Goal: Task Accomplishment & Management: Use online tool/utility

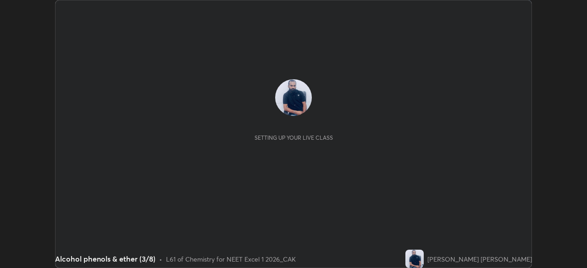
scroll to position [268, 587]
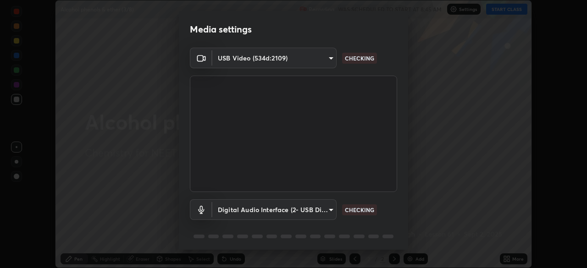
type input "2226f6d28742a26b6e0b51399fa030018956b8f43105e33b3be5017931f45398"
type input "62bcce4cbefccdbc85104c87e6e648d46c4666d442dd78cf9b514089073a0a01"
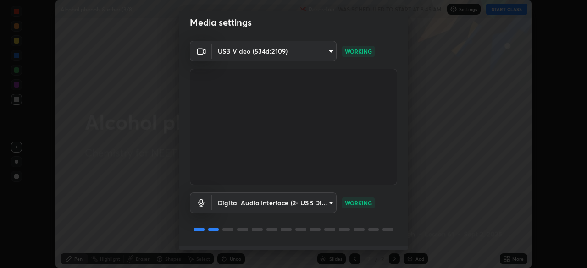
scroll to position [33, 0]
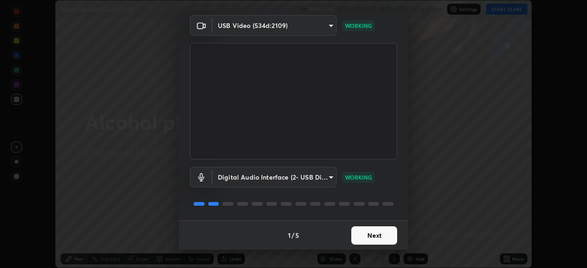
click at [356, 237] on button "Next" at bounding box center [375, 236] width 46 height 18
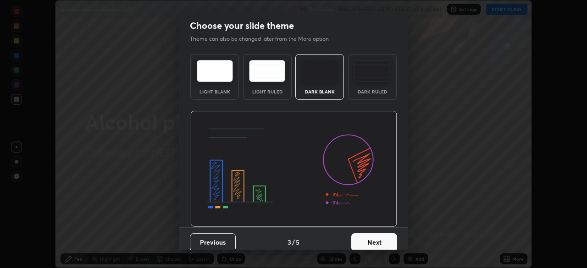
click at [365, 238] on button "Next" at bounding box center [375, 243] width 46 height 18
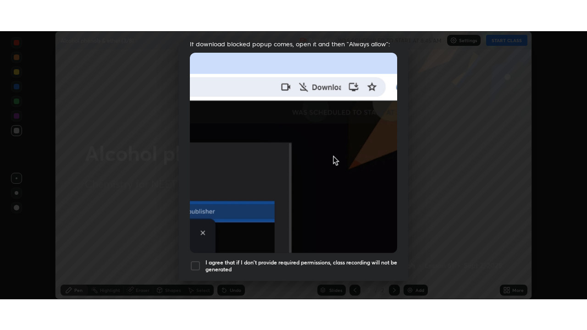
scroll to position [220, 0]
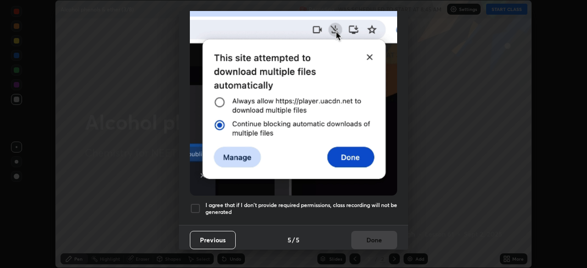
click at [195, 203] on div at bounding box center [195, 208] width 11 height 11
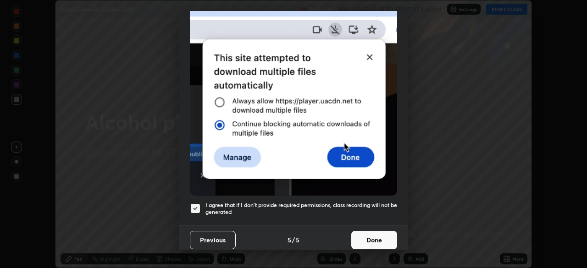
click at [377, 236] on button "Done" at bounding box center [375, 240] width 46 height 18
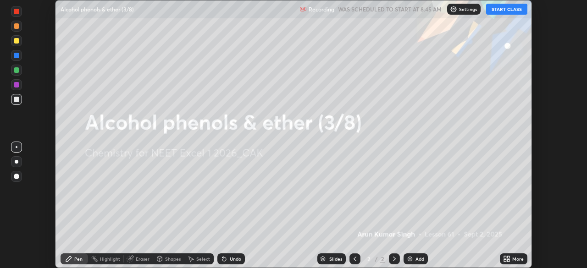
click at [506, 262] on icon at bounding box center [505, 261] width 2 height 2
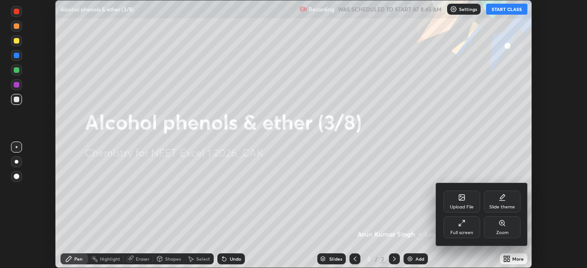
click at [460, 231] on div "Full screen" at bounding box center [462, 233] width 23 height 5
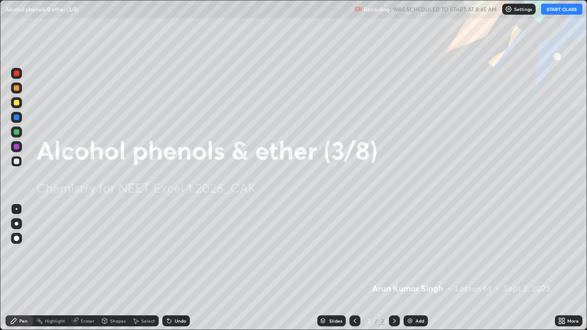
scroll to position [330, 587]
click at [558, 12] on button "START CLASS" at bounding box center [562, 9] width 41 height 11
click at [411, 268] on img at bounding box center [410, 321] width 7 height 7
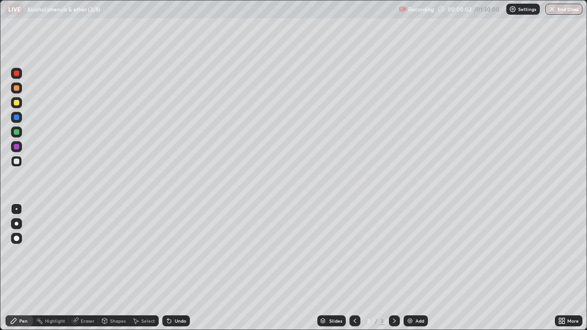
click at [411, 268] on img at bounding box center [410, 321] width 7 height 7
click at [407, 268] on img at bounding box center [410, 321] width 7 height 7
click at [408, 268] on img at bounding box center [410, 321] width 7 height 7
click at [409, 268] on img at bounding box center [410, 321] width 7 height 7
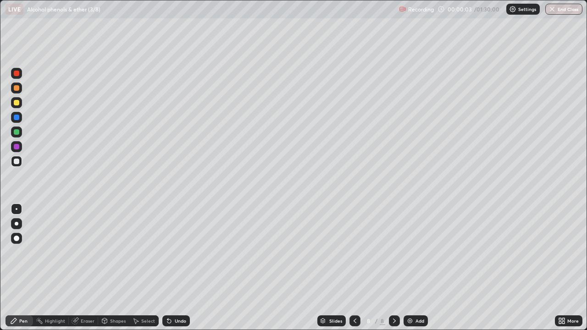
click at [409, 268] on img at bounding box center [410, 321] width 7 height 7
click at [411, 268] on img at bounding box center [410, 321] width 7 height 7
click at [408, 268] on img at bounding box center [410, 321] width 7 height 7
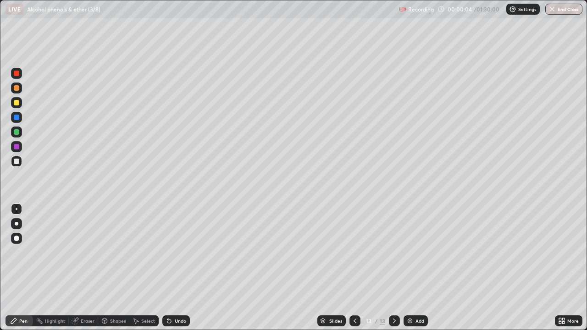
click at [410, 268] on img at bounding box center [410, 321] width 7 height 7
click at [408, 268] on img at bounding box center [410, 321] width 7 height 7
click at [354, 268] on icon at bounding box center [355, 321] width 7 height 7
click at [355, 268] on icon at bounding box center [355, 321] width 7 height 7
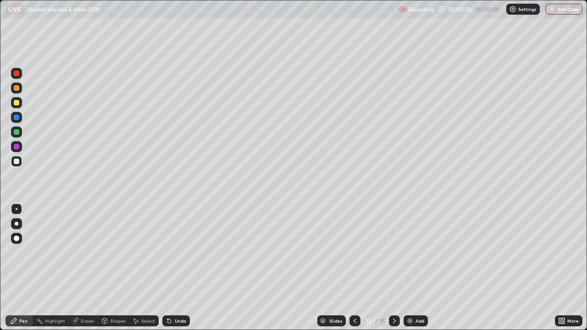
click at [355, 268] on icon at bounding box center [355, 321] width 7 height 7
click at [356, 268] on div at bounding box center [355, 321] width 11 height 11
click at [356, 268] on icon at bounding box center [355, 321] width 7 height 7
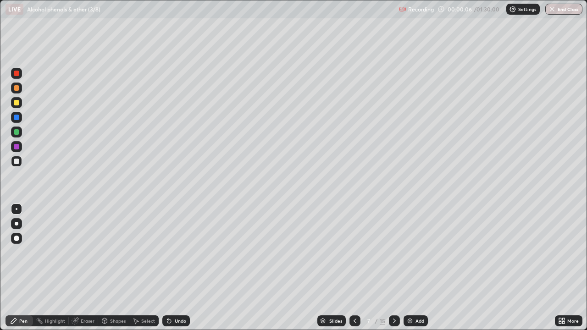
click at [356, 268] on div at bounding box center [355, 321] width 11 height 11
click at [355, 268] on icon at bounding box center [355, 321] width 7 height 7
click at [357, 268] on icon at bounding box center [355, 321] width 7 height 7
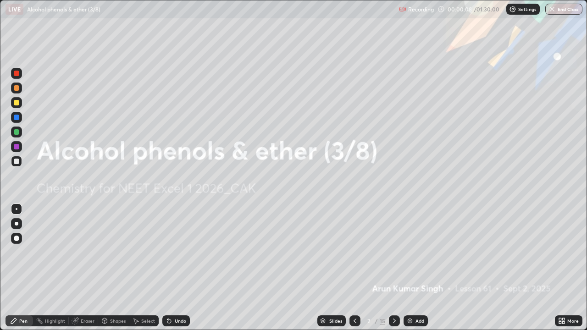
click at [394, 268] on icon at bounding box center [394, 321] width 7 height 7
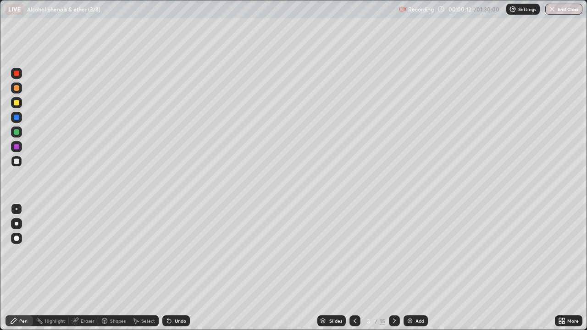
click at [19, 163] on div at bounding box center [17, 162] width 6 height 6
click at [17, 101] on div at bounding box center [17, 103] width 6 height 6
click at [174, 268] on div "Undo" at bounding box center [176, 321] width 28 height 11
click at [18, 118] on div at bounding box center [17, 118] width 6 height 6
click at [22, 165] on div at bounding box center [16, 161] width 11 height 11
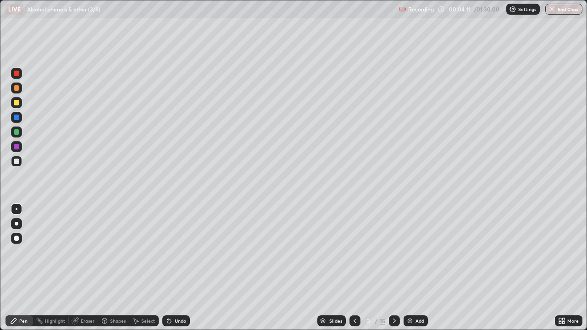
click at [17, 117] on div at bounding box center [17, 118] width 6 height 6
click at [21, 163] on div at bounding box center [16, 161] width 11 height 11
click at [17, 133] on div at bounding box center [17, 132] width 6 height 6
click at [15, 120] on div at bounding box center [17, 118] width 6 height 6
click at [17, 103] on div at bounding box center [17, 103] width 6 height 6
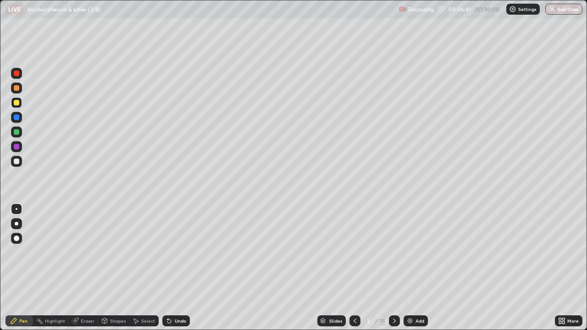
click at [18, 119] on div at bounding box center [17, 118] width 6 height 6
click at [17, 223] on div at bounding box center [17, 224] width 4 height 4
click at [16, 164] on div at bounding box center [17, 162] width 6 height 6
click at [404, 268] on div "Add" at bounding box center [416, 321] width 24 height 11
click at [179, 268] on div "Undo" at bounding box center [180, 321] width 11 height 5
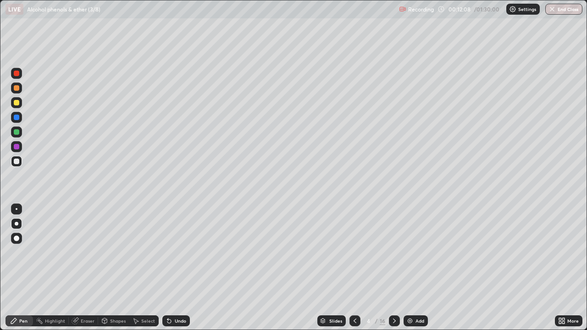
click at [18, 116] on div at bounding box center [17, 118] width 6 height 6
click at [175, 268] on div "Undo" at bounding box center [180, 321] width 11 height 5
click at [172, 268] on div "Undo" at bounding box center [176, 321] width 28 height 11
click at [174, 268] on div "Undo" at bounding box center [176, 321] width 28 height 11
click at [17, 104] on div at bounding box center [17, 103] width 6 height 6
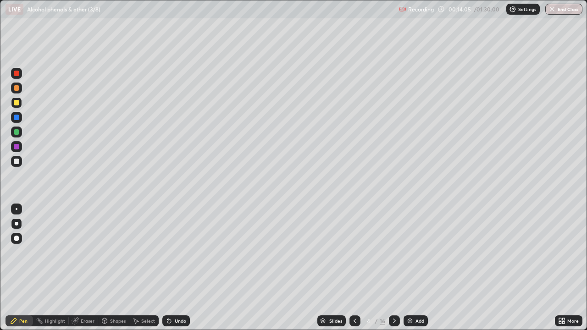
click at [17, 128] on div at bounding box center [16, 132] width 11 height 11
click at [177, 268] on div "Undo" at bounding box center [180, 321] width 11 height 5
click at [171, 268] on icon at bounding box center [169, 321] width 7 height 7
click at [169, 268] on div "Undo" at bounding box center [176, 321] width 28 height 11
click at [168, 268] on div "Undo" at bounding box center [176, 321] width 28 height 11
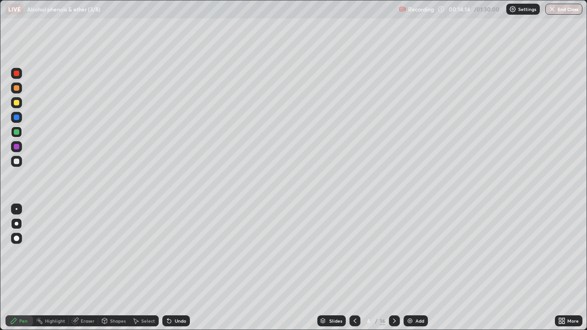
click at [168, 268] on icon at bounding box center [170, 322] width 4 height 4
click at [169, 268] on icon at bounding box center [169, 321] width 7 height 7
click at [167, 268] on icon at bounding box center [169, 321] width 7 height 7
click at [175, 268] on div "Undo" at bounding box center [180, 321] width 11 height 5
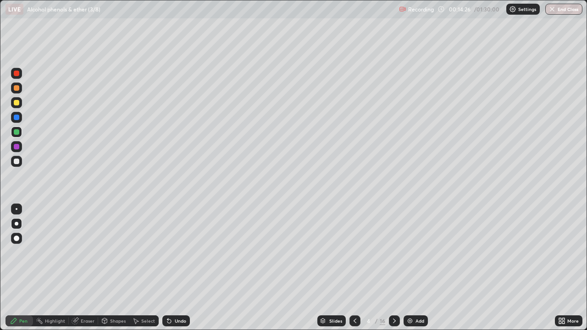
click at [17, 113] on div at bounding box center [16, 117] width 11 height 11
click at [17, 103] on div at bounding box center [17, 103] width 6 height 6
click at [394, 268] on icon at bounding box center [394, 321] width 7 height 7
click at [21, 163] on div at bounding box center [16, 161] width 11 height 11
click at [178, 268] on div "Undo" at bounding box center [176, 321] width 28 height 11
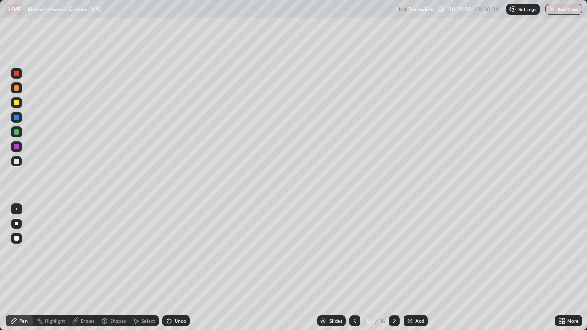
click at [17, 120] on div at bounding box center [17, 118] width 6 height 6
click at [17, 103] on div at bounding box center [17, 103] width 6 height 6
click at [184, 268] on div "Undo" at bounding box center [176, 321] width 28 height 11
click at [182, 268] on div "Undo" at bounding box center [180, 321] width 11 height 5
click at [180, 268] on div "Undo" at bounding box center [180, 321] width 11 height 5
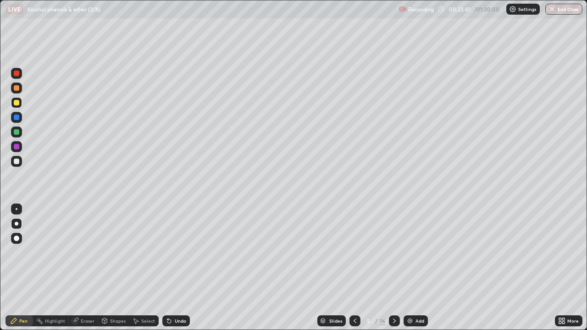
click at [180, 268] on div "Undo" at bounding box center [180, 321] width 11 height 5
click at [178, 268] on div "Undo" at bounding box center [180, 321] width 11 height 5
click at [179, 268] on div "Undo" at bounding box center [180, 321] width 11 height 5
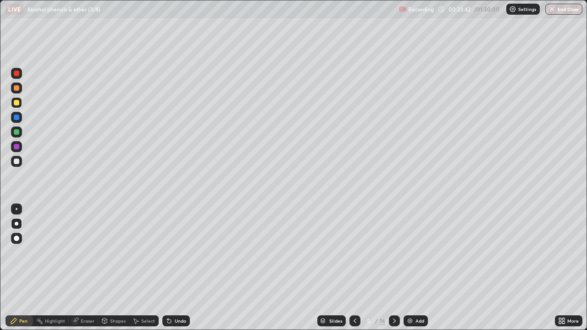
click at [181, 268] on div "Undo" at bounding box center [176, 321] width 28 height 11
click at [175, 268] on div "Undo" at bounding box center [180, 321] width 11 height 5
click at [17, 86] on div at bounding box center [17, 88] width 6 height 6
click at [17, 122] on div at bounding box center [16, 117] width 11 height 11
click at [18, 134] on div at bounding box center [17, 132] width 6 height 6
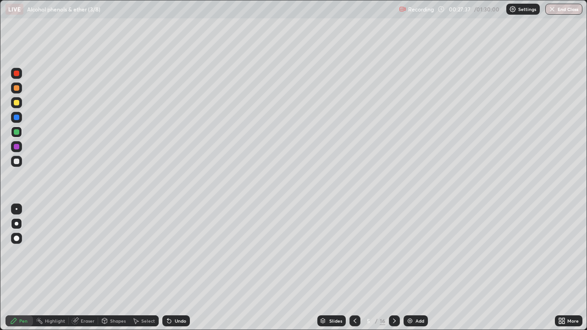
click at [18, 105] on div at bounding box center [17, 103] width 6 height 6
click at [393, 268] on icon at bounding box center [394, 321] width 7 height 7
click at [18, 163] on div at bounding box center [17, 162] width 6 height 6
click at [16, 117] on div at bounding box center [17, 118] width 6 height 6
click at [16, 101] on div at bounding box center [17, 103] width 6 height 6
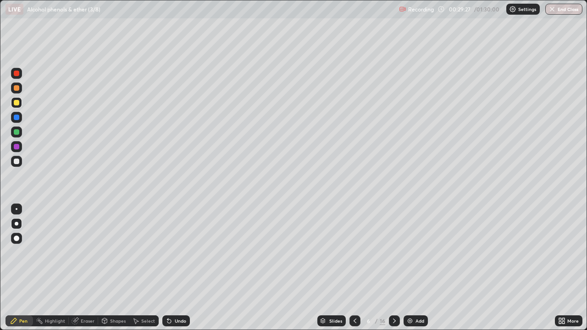
click at [179, 268] on div "Undo" at bounding box center [176, 321] width 28 height 11
click at [183, 268] on div "Undo" at bounding box center [180, 321] width 11 height 5
click at [181, 268] on div "Undo" at bounding box center [180, 321] width 11 height 5
click at [180, 268] on div "Undo" at bounding box center [176, 321] width 28 height 11
click at [17, 162] on div at bounding box center [17, 162] width 6 height 6
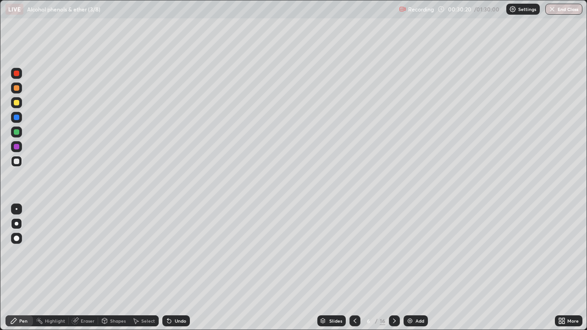
click at [16, 117] on div at bounding box center [17, 118] width 6 height 6
click at [15, 105] on div at bounding box center [17, 103] width 6 height 6
click at [16, 132] on div at bounding box center [17, 132] width 6 height 6
click at [168, 268] on icon at bounding box center [170, 322] width 4 height 4
click at [19, 103] on div at bounding box center [17, 103] width 6 height 6
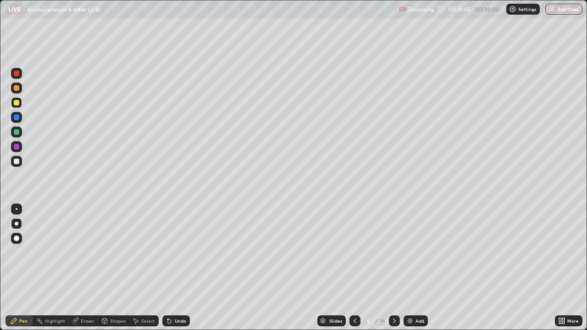
click at [15, 148] on div at bounding box center [17, 147] width 6 height 6
click at [17, 162] on div at bounding box center [17, 162] width 6 height 6
click at [178, 268] on div "Undo" at bounding box center [180, 321] width 11 height 5
click at [179, 268] on div "Undo" at bounding box center [180, 321] width 11 height 5
click at [178, 268] on div "Undo" at bounding box center [180, 321] width 11 height 5
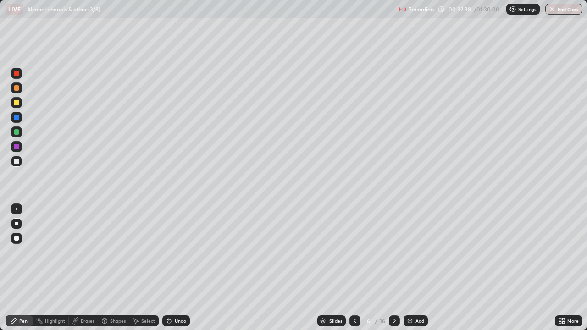
click at [175, 268] on div "Undo" at bounding box center [180, 321] width 11 height 5
click at [184, 268] on div "Undo" at bounding box center [176, 321] width 28 height 11
click at [16, 132] on div at bounding box center [17, 132] width 6 height 6
click at [14, 117] on div at bounding box center [17, 118] width 6 height 6
click at [180, 268] on div "Undo" at bounding box center [180, 321] width 11 height 5
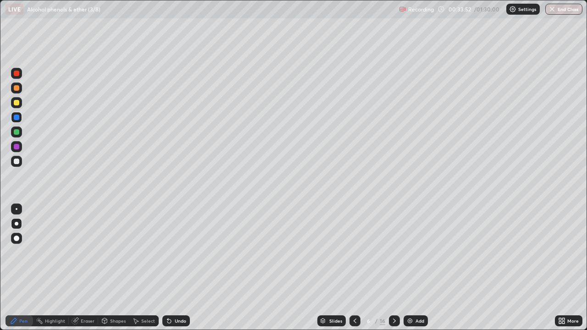
click at [179, 268] on div "Undo" at bounding box center [180, 321] width 11 height 5
click at [177, 268] on div "Undo" at bounding box center [180, 321] width 11 height 5
click at [175, 268] on div "Undo" at bounding box center [180, 321] width 11 height 5
click at [393, 268] on icon at bounding box center [394, 321] width 7 height 7
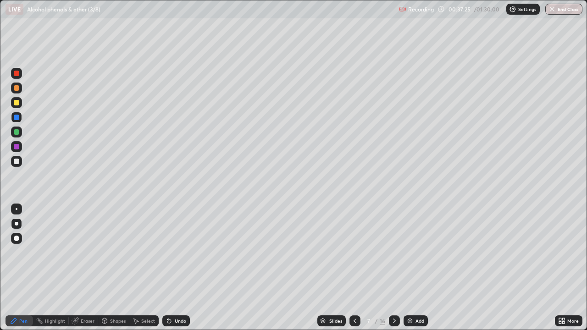
click at [16, 162] on div at bounding box center [17, 162] width 6 height 6
click at [18, 118] on div at bounding box center [17, 118] width 6 height 6
click at [16, 102] on div at bounding box center [17, 103] width 6 height 6
click at [172, 268] on div "Undo" at bounding box center [176, 321] width 28 height 11
click at [15, 117] on div at bounding box center [17, 118] width 6 height 6
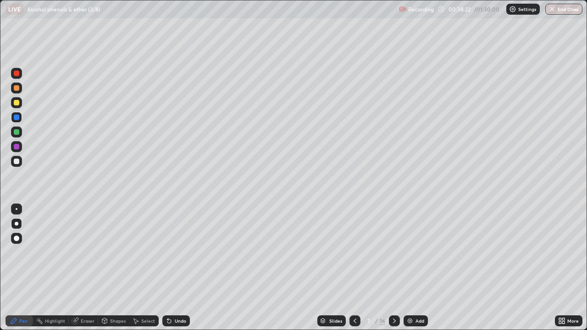
click at [17, 130] on div at bounding box center [17, 132] width 6 height 6
click at [18, 146] on div at bounding box center [17, 147] width 6 height 6
click at [393, 268] on icon at bounding box center [394, 321] width 7 height 7
click at [20, 164] on div at bounding box center [16, 161] width 11 height 11
click at [176, 268] on div "Undo" at bounding box center [180, 321] width 11 height 5
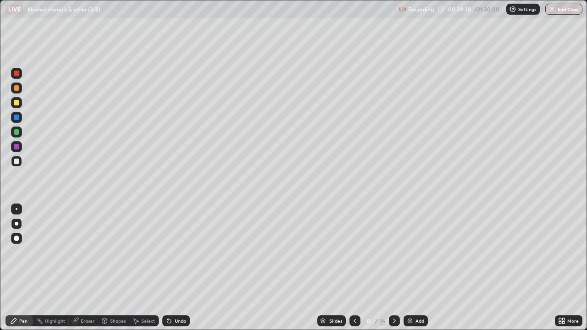
click at [184, 268] on div "Undo" at bounding box center [174, 321] width 31 height 18
click at [176, 268] on div "Undo" at bounding box center [180, 321] width 11 height 5
click at [178, 268] on div "Undo" at bounding box center [180, 321] width 11 height 5
click at [178, 268] on div "Undo" at bounding box center [176, 321] width 28 height 11
click at [353, 268] on icon at bounding box center [355, 321] width 7 height 7
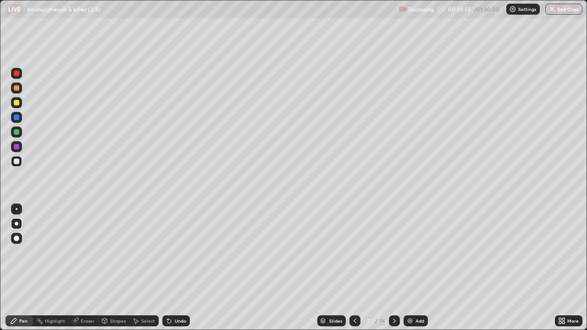
click at [393, 268] on icon at bounding box center [394, 321] width 7 height 7
click at [16, 119] on div at bounding box center [17, 118] width 6 height 6
click at [172, 268] on div "Undo" at bounding box center [176, 321] width 28 height 11
click at [175, 268] on div "Undo" at bounding box center [180, 321] width 11 height 5
click at [172, 268] on div "Undo" at bounding box center [176, 321] width 28 height 11
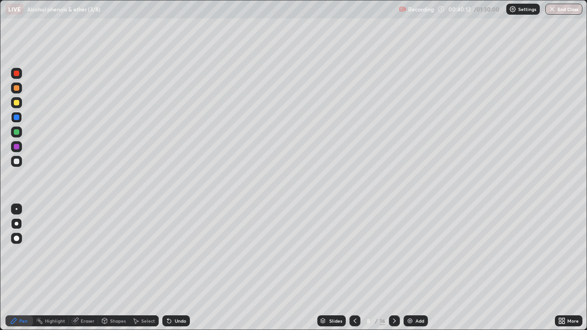
click at [172, 268] on div "Undo" at bounding box center [176, 321] width 28 height 11
click at [176, 268] on div "Undo" at bounding box center [176, 321] width 28 height 11
click at [168, 268] on icon at bounding box center [170, 322] width 4 height 4
click at [174, 268] on div "Undo" at bounding box center [176, 321] width 28 height 11
click at [350, 268] on div at bounding box center [355, 321] width 11 height 11
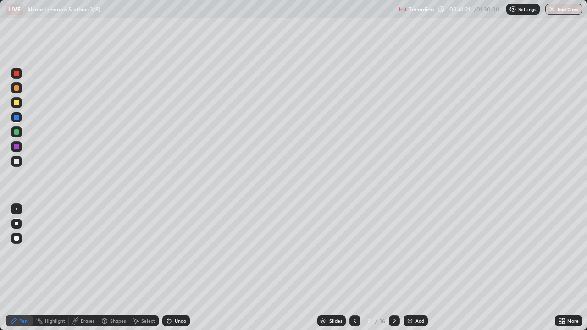
click at [14, 146] on div at bounding box center [17, 147] width 6 height 6
click at [393, 268] on icon at bounding box center [394, 321] width 7 height 7
click at [19, 161] on div at bounding box center [17, 162] width 6 height 6
click at [393, 268] on icon at bounding box center [394, 321] width 7 height 7
click at [184, 268] on div "Undo" at bounding box center [180, 321] width 11 height 5
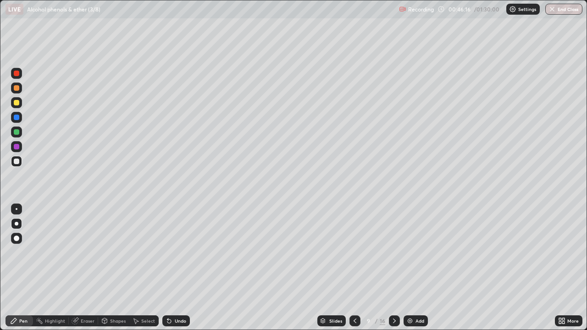
click at [19, 117] on div at bounding box center [17, 118] width 6 height 6
click at [17, 161] on div at bounding box center [17, 162] width 6 height 6
click at [176, 268] on div "Undo" at bounding box center [180, 321] width 11 height 5
click at [179, 268] on div "Undo" at bounding box center [180, 321] width 11 height 5
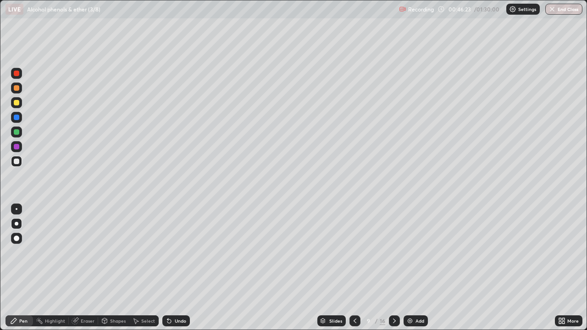
click at [175, 268] on div "Undo" at bounding box center [180, 321] width 11 height 5
click at [21, 117] on div at bounding box center [16, 117] width 11 height 11
click at [173, 268] on div "Undo" at bounding box center [176, 321] width 28 height 11
click at [177, 268] on div "Undo" at bounding box center [180, 321] width 11 height 5
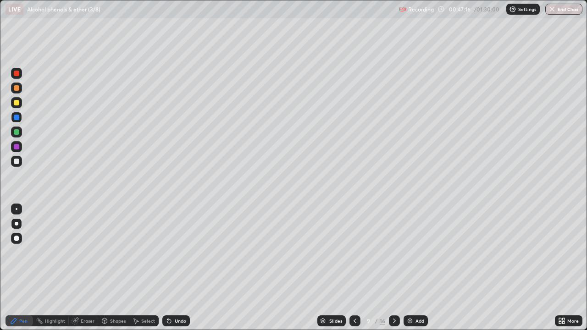
click at [176, 268] on div "Undo" at bounding box center [180, 321] width 11 height 5
click at [18, 103] on div at bounding box center [17, 103] width 6 height 6
click at [20, 117] on div at bounding box center [16, 117] width 11 height 11
click at [18, 144] on div at bounding box center [17, 147] width 6 height 6
click at [14, 89] on div at bounding box center [17, 88] width 6 height 6
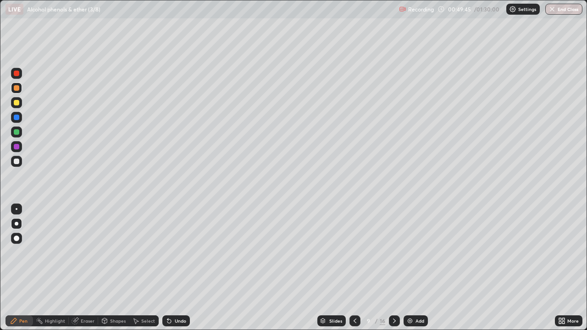
click at [23, 74] on div at bounding box center [16, 73] width 15 height 15
click at [17, 84] on div at bounding box center [16, 88] width 11 height 11
click at [175, 268] on div "Undo" at bounding box center [180, 321] width 11 height 5
click at [183, 268] on div "Undo" at bounding box center [180, 321] width 11 height 5
click at [185, 268] on div "Undo" at bounding box center [180, 321] width 11 height 5
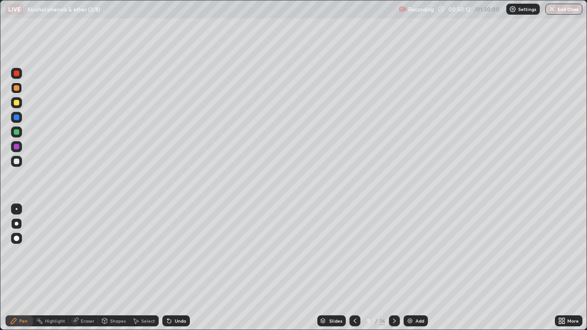
click at [184, 268] on div "Undo" at bounding box center [180, 321] width 11 height 5
click at [183, 268] on div "Undo" at bounding box center [176, 321] width 28 height 11
click at [173, 268] on div "Undo" at bounding box center [176, 321] width 28 height 11
click at [19, 165] on div at bounding box center [16, 161] width 11 height 11
click at [94, 268] on div "Eraser" at bounding box center [83, 321] width 29 height 11
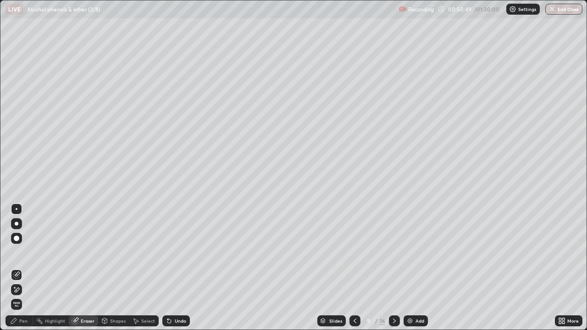
click at [21, 268] on div "Pen" at bounding box center [20, 321] width 28 height 11
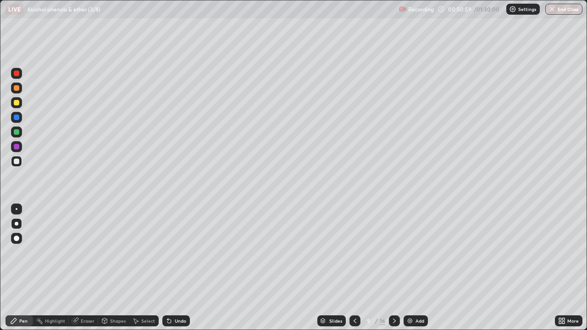
click at [168, 268] on icon at bounding box center [170, 322] width 4 height 4
click at [171, 268] on icon at bounding box center [169, 321] width 7 height 7
click at [176, 268] on div "Undo" at bounding box center [180, 321] width 11 height 5
click at [173, 268] on div "Undo" at bounding box center [176, 321] width 28 height 11
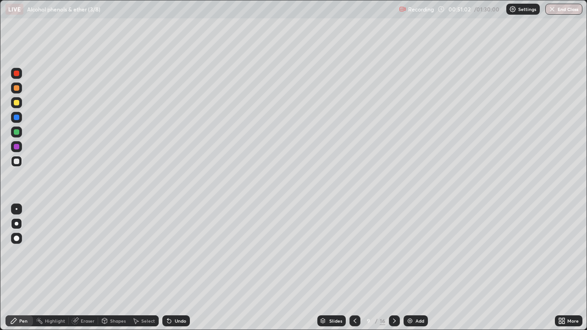
click at [173, 268] on div "Undo" at bounding box center [176, 321] width 28 height 11
click at [174, 268] on div "Undo" at bounding box center [176, 321] width 28 height 11
click at [173, 268] on div "Undo" at bounding box center [176, 321] width 28 height 11
click at [175, 268] on div "Undo" at bounding box center [180, 321] width 11 height 5
click at [171, 268] on icon at bounding box center [169, 321] width 7 height 7
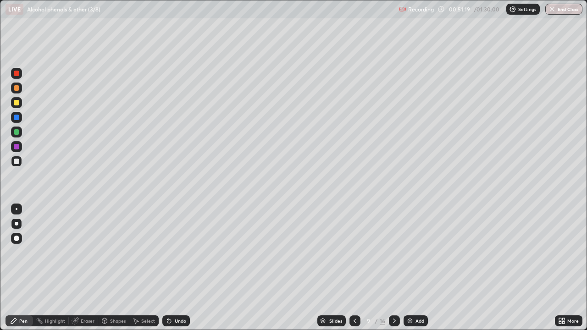
click at [168, 268] on icon at bounding box center [170, 322] width 4 height 4
click at [83, 268] on div "Eraser" at bounding box center [88, 321] width 14 height 5
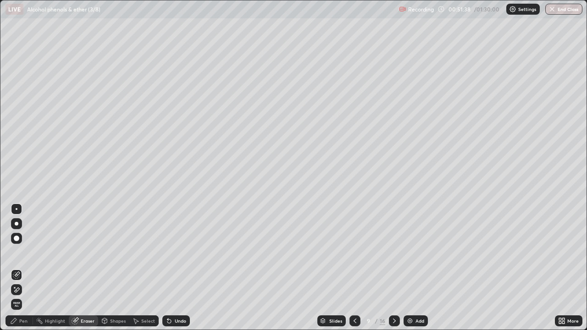
click at [18, 268] on div "Pen" at bounding box center [20, 321] width 28 height 11
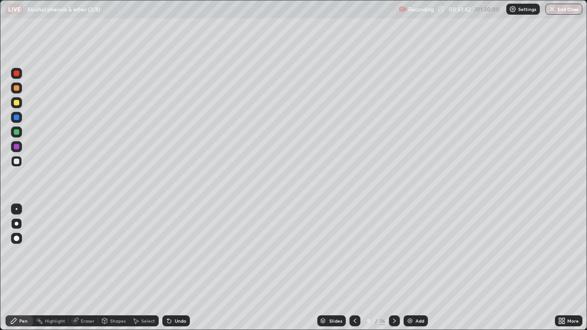
click at [14, 117] on div at bounding box center [17, 118] width 6 height 6
click at [175, 268] on div "Undo" at bounding box center [180, 321] width 11 height 5
click at [168, 268] on icon at bounding box center [170, 322] width 4 height 4
click at [17, 147] on div at bounding box center [17, 147] width 6 height 6
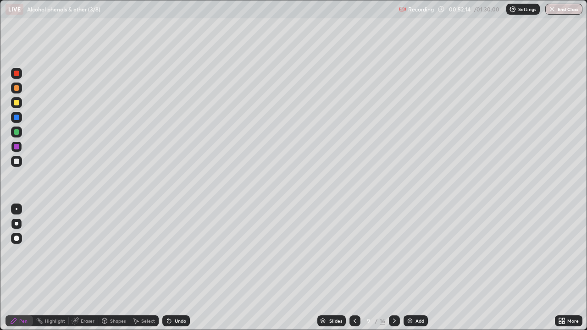
click at [14, 131] on div at bounding box center [17, 132] width 6 height 6
click at [19, 147] on div at bounding box center [17, 147] width 6 height 6
click at [169, 268] on icon at bounding box center [170, 322] width 4 height 4
click at [85, 268] on div "Eraser" at bounding box center [88, 321] width 14 height 5
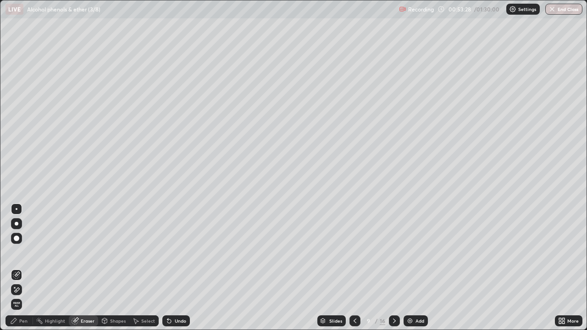
click at [22, 268] on div "Pen" at bounding box center [23, 321] width 8 height 5
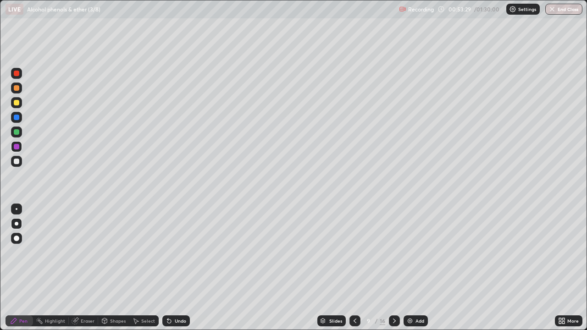
click at [15, 87] on div at bounding box center [17, 88] width 6 height 6
click at [18, 74] on div at bounding box center [17, 74] width 6 height 6
click at [85, 268] on div "Eraser" at bounding box center [88, 321] width 14 height 5
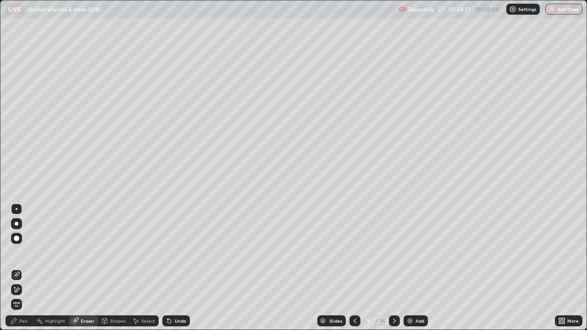
click at [17, 224] on div at bounding box center [17, 224] width 4 height 4
click at [11, 268] on div "Pen" at bounding box center [20, 321] width 28 height 11
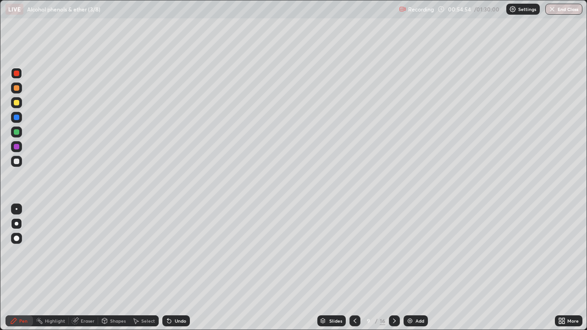
click at [18, 119] on div at bounding box center [17, 118] width 6 height 6
click at [16, 131] on div at bounding box center [17, 132] width 6 height 6
click at [21, 117] on div at bounding box center [16, 117] width 11 height 11
click at [17, 146] on div at bounding box center [17, 147] width 6 height 6
click at [17, 162] on div at bounding box center [17, 162] width 6 height 6
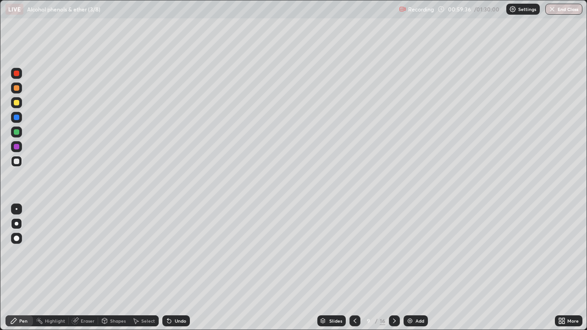
click at [393, 268] on icon at bounding box center [394, 321] width 7 height 7
click at [175, 268] on div "Undo" at bounding box center [180, 321] width 11 height 5
click at [172, 268] on div "Undo" at bounding box center [176, 321] width 28 height 11
click at [175, 268] on div "Undo" at bounding box center [180, 321] width 11 height 5
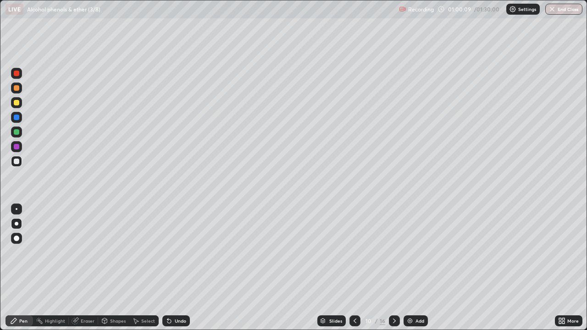
click at [175, 268] on div "Undo" at bounding box center [180, 321] width 11 height 5
click at [167, 268] on icon at bounding box center [169, 321] width 7 height 7
click at [173, 268] on div "Undo" at bounding box center [176, 321] width 28 height 11
click at [177, 268] on div "Undo" at bounding box center [176, 321] width 28 height 11
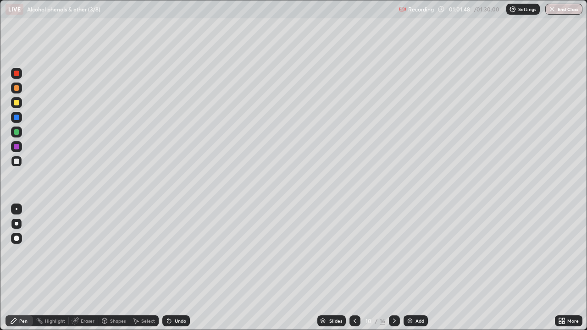
click at [176, 268] on div "Undo" at bounding box center [180, 321] width 11 height 5
click at [175, 268] on div "Undo" at bounding box center [180, 321] width 11 height 5
click at [178, 268] on div "Undo" at bounding box center [176, 321] width 28 height 11
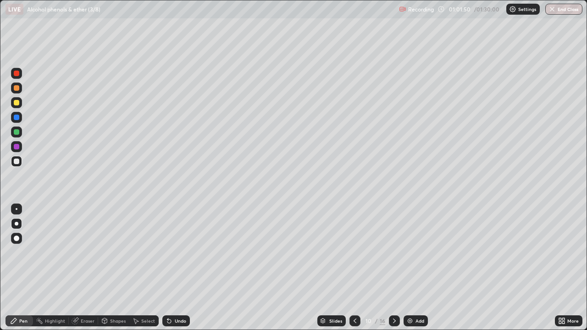
click at [177, 268] on div "Undo" at bounding box center [180, 321] width 11 height 5
click at [173, 268] on div "Undo" at bounding box center [176, 321] width 28 height 11
click at [175, 268] on div "Undo" at bounding box center [180, 321] width 11 height 5
click at [175, 268] on div "Undo" at bounding box center [176, 321] width 28 height 11
click at [171, 268] on div "Undo" at bounding box center [176, 321] width 28 height 11
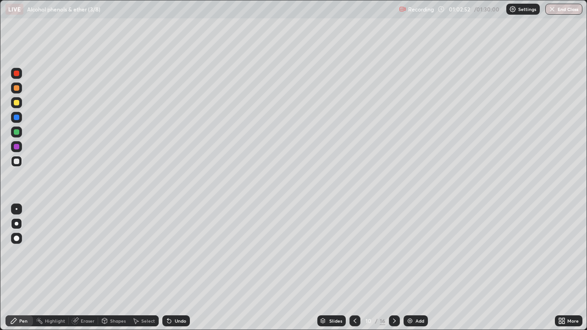
click at [172, 268] on div "Undo" at bounding box center [176, 321] width 28 height 11
click at [168, 268] on icon at bounding box center [170, 322] width 4 height 4
click at [168, 268] on icon at bounding box center [169, 321] width 7 height 7
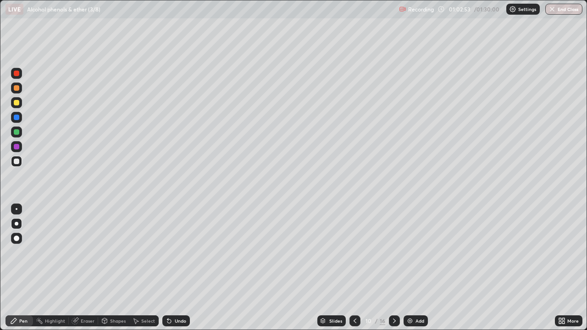
click at [168, 268] on icon at bounding box center [170, 322] width 4 height 4
click at [175, 268] on div "Undo" at bounding box center [180, 321] width 11 height 5
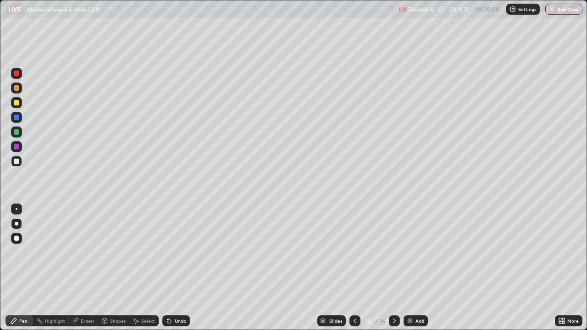
click at [17, 90] on div at bounding box center [17, 88] width 6 height 6
click at [394, 268] on icon at bounding box center [394, 321] width 7 height 7
click at [20, 162] on div at bounding box center [16, 161] width 11 height 11
click at [19, 117] on div at bounding box center [17, 118] width 6 height 6
click at [175, 268] on div "Undo" at bounding box center [176, 321] width 28 height 11
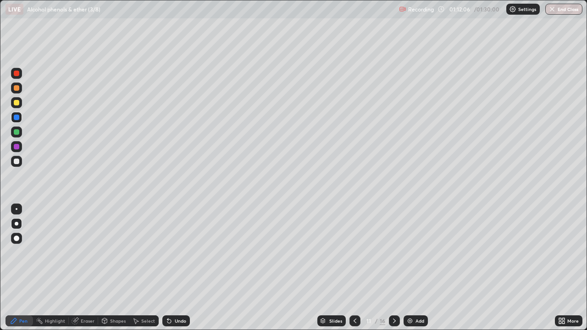
click at [16, 147] on div at bounding box center [17, 147] width 6 height 6
click at [17, 161] on div at bounding box center [17, 162] width 6 height 6
click at [359, 268] on div at bounding box center [355, 321] width 11 height 11
click at [393, 268] on icon at bounding box center [394, 321] width 7 height 7
click at [113, 268] on div "Shapes" at bounding box center [118, 321] width 16 height 5
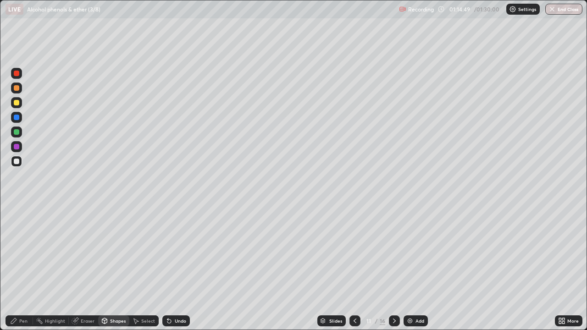
click at [146, 268] on div "Select" at bounding box center [148, 321] width 14 height 5
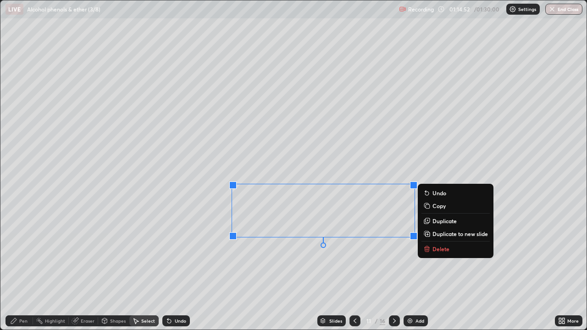
click at [331, 264] on div "0 ° Undo Copy Duplicate Duplicate to new slide Delete" at bounding box center [293, 164] width 586 height 329
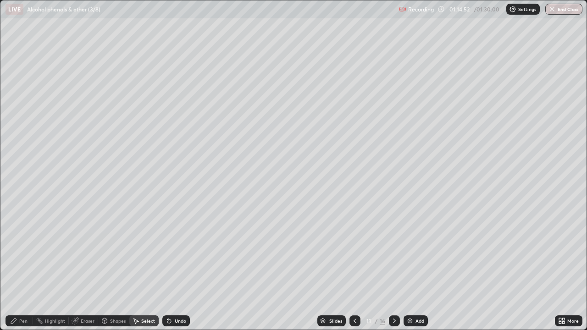
click at [23, 268] on div "Pen" at bounding box center [23, 321] width 8 height 5
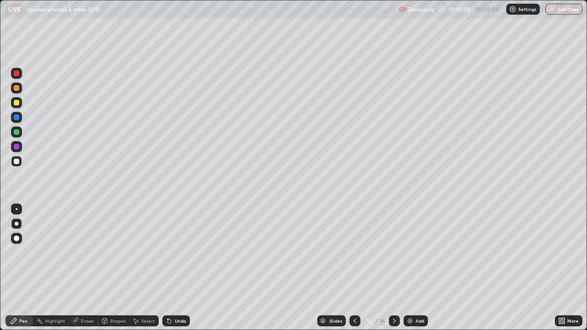
click at [84, 268] on div "Eraser" at bounding box center [88, 321] width 14 height 5
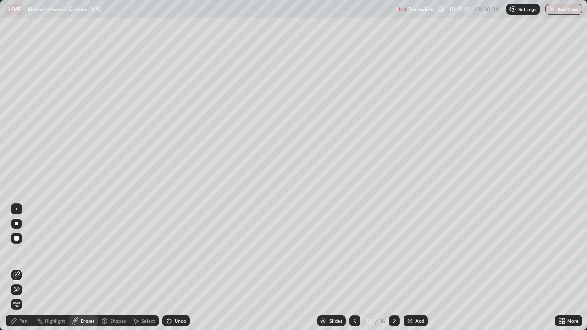
click at [17, 268] on icon at bounding box center [13, 321] width 7 height 7
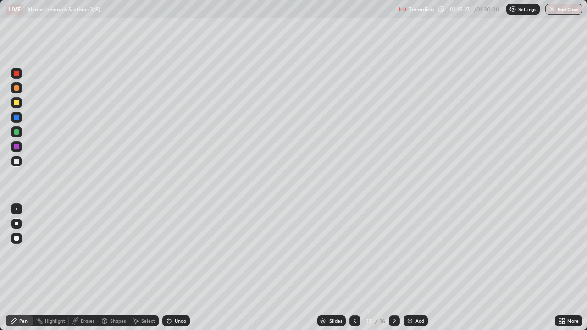
click at [397, 268] on icon at bounding box center [394, 321] width 7 height 7
click at [17, 163] on div at bounding box center [17, 162] width 6 height 6
click at [353, 268] on icon at bounding box center [355, 321] width 7 height 7
click at [355, 268] on div at bounding box center [355, 321] width 11 height 18
click at [79, 268] on div "Eraser" at bounding box center [83, 321] width 29 height 11
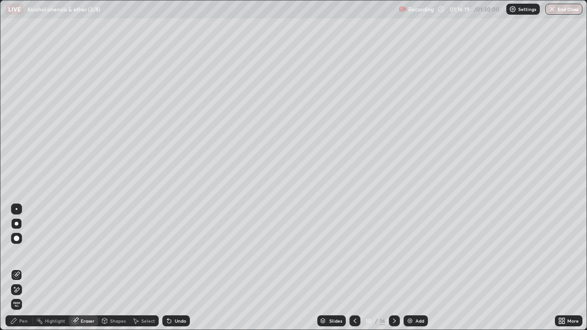
click at [18, 268] on div "Pen" at bounding box center [20, 321] width 28 height 11
click at [14, 268] on icon at bounding box center [13, 321] width 7 height 7
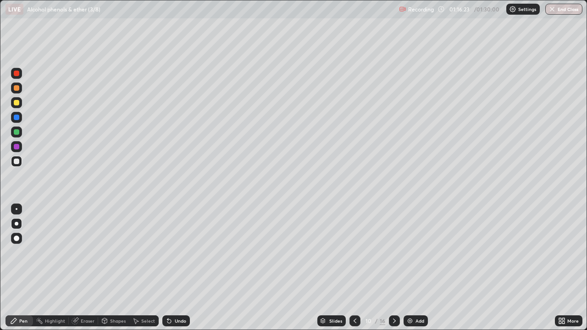
click at [395, 268] on icon at bounding box center [394, 321] width 7 height 7
click at [393, 268] on icon at bounding box center [394, 321] width 7 height 7
click at [355, 268] on icon at bounding box center [355, 321] width 7 height 7
click at [354, 268] on icon at bounding box center [355, 321] width 7 height 7
click at [395, 268] on icon at bounding box center [394, 321] width 7 height 7
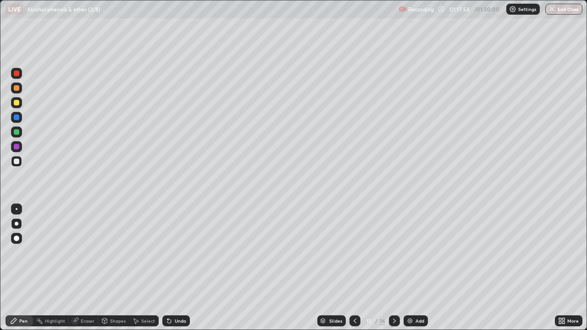
click at [390, 268] on div at bounding box center [394, 321] width 11 height 18
click at [86, 268] on div "Eraser" at bounding box center [88, 321] width 14 height 5
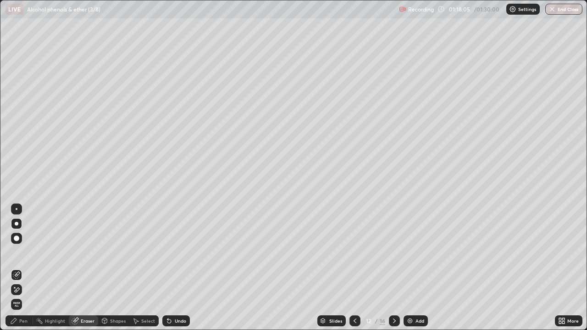
click at [18, 268] on div "Pen" at bounding box center [20, 321] width 28 height 11
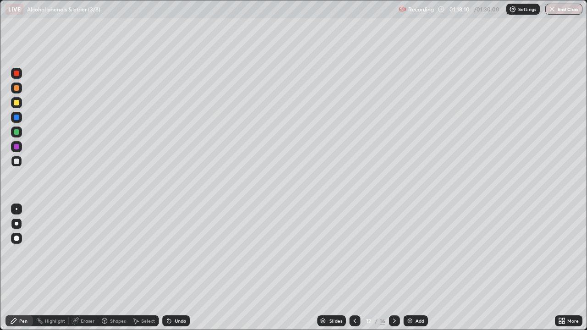
click at [354, 268] on icon at bounding box center [355, 321] width 7 height 7
click at [358, 268] on div at bounding box center [355, 321] width 11 height 11
click at [392, 268] on icon at bounding box center [394, 321] width 7 height 7
click at [392, 268] on div at bounding box center [394, 321] width 11 height 18
click at [394, 268] on div at bounding box center [394, 321] width 11 height 11
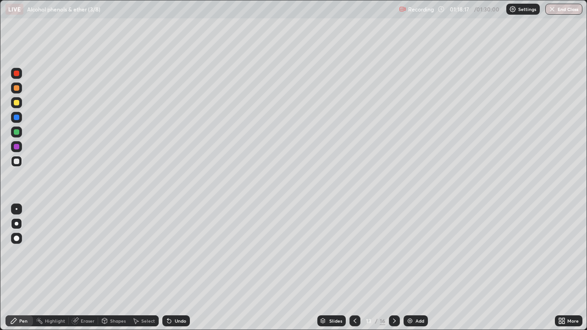
click at [354, 268] on icon at bounding box center [355, 321] width 7 height 7
click at [395, 268] on icon at bounding box center [394, 321] width 7 height 7
click at [396, 268] on div at bounding box center [394, 321] width 11 height 11
click at [358, 268] on div at bounding box center [355, 321] width 11 height 11
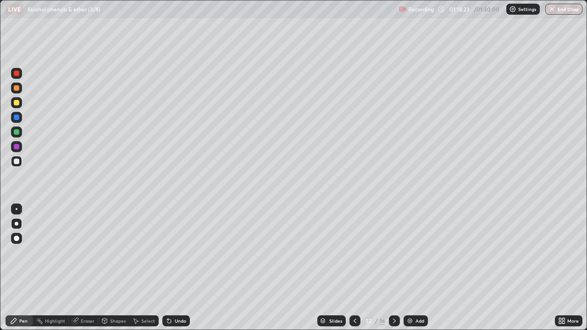
click at [180, 268] on div "Undo" at bounding box center [180, 321] width 11 height 5
click at [179, 268] on div "Undo" at bounding box center [176, 321] width 28 height 11
click at [352, 268] on icon at bounding box center [355, 321] width 7 height 7
click at [393, 268] on icon at bounding box center [394, 321] width 7 height 7
click at [391, 268] on icon at bounding box center [394, 321] width 7 height 7
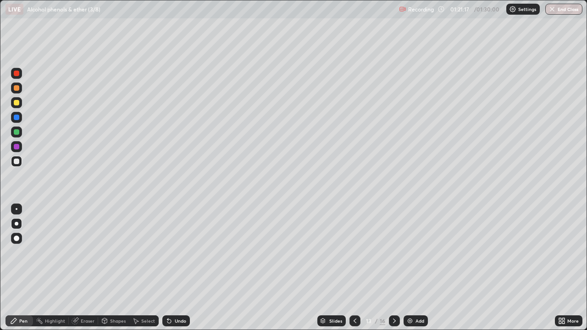
click at [350, 268] on div at bounding box center [355, 321] width 11 height 18
click at [393, 268] on icon at bounding box center [394, 321] width 7 height 7
click at [21, 164] on div at bounding box center [16, 161] width 11 height 11
click at [355, 268] on icon at bounding box center [355, 321] width 7 height 7
click at [389, 268] on div at bounding box center [394, 321] width 11 height 18
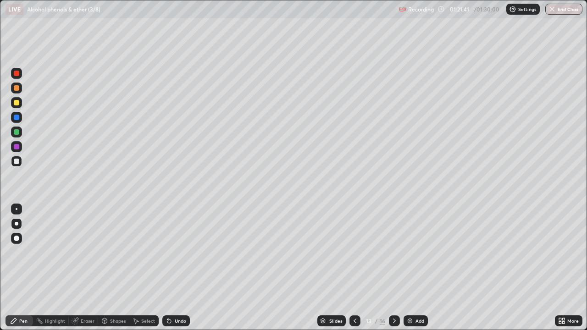
click at [184, 268] on div "Undo" at bounding box center [180, 321] width 11 height 5
click at [179, 268] on div "Undo" at bounding box center [180, 321] width 11 height 5
click at [181, 268] on div "Undo" at bounding box center [180, 321] width 11 height 5
click at [181, 268] on div "Undo" at bounding box center [176, 321] width 28 height 11
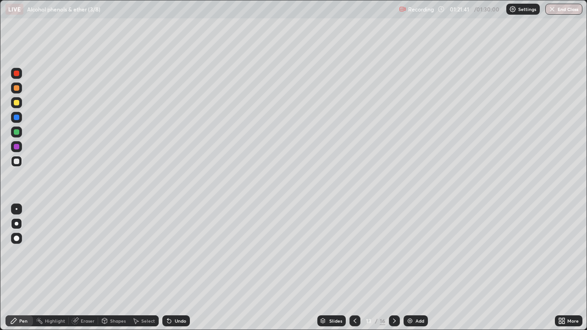
click at [181, 268] on div "Undo" at bounding box center [176, 321] width 28 height 11
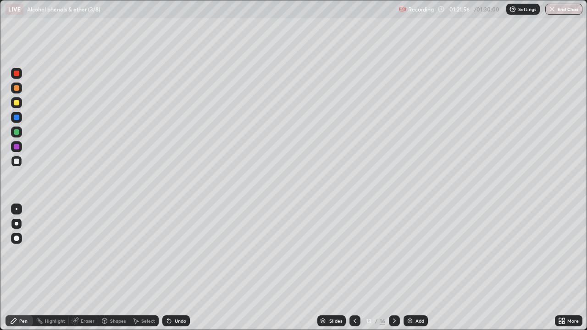
click at [178, 268] on div "Undo" at bounding box center [180, 321] width 11 height 5
click at [355, 268] on icon at bounding box center [355, 321] width 7 height 7
click at [393, 268] on icon at bounding box center [394, 321] width 7 height 7
click at [18, 165] on div at bounding box center [16, 161] width 11 height 11
click at [16, 119] on div at bounding box center [17, 118] width 6 height 6
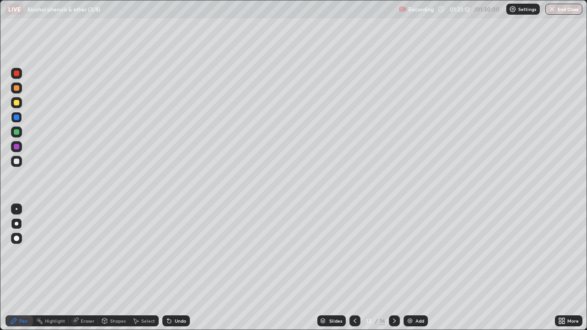
click at [20, 161] on div at bounding box center [16, 161] width 11 height 11
click at [357, 268] on icon at bounding box center [355, 321] width 7 height 7
click at [352, 268] on div at bounding box center [355, 321] width 11 height 18
click at [394, 268] on icon at bounding box center [394, 321] width 7 height 7
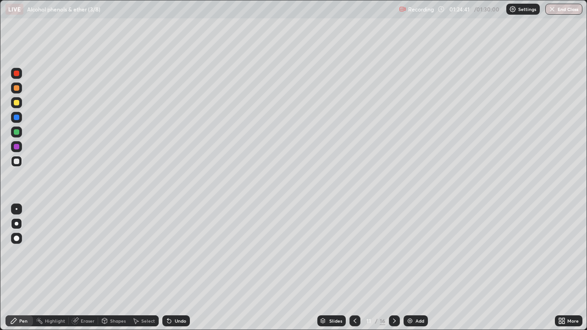
click at [398, 268] on div at bounding box center [394, 321] width 11 height 11
click at [396, 268] on div at bounding box center [394, 321] width 11 height 11
click at [84, 268] on div "Eraser" at bounding box center [88, 321] width 14 height 5
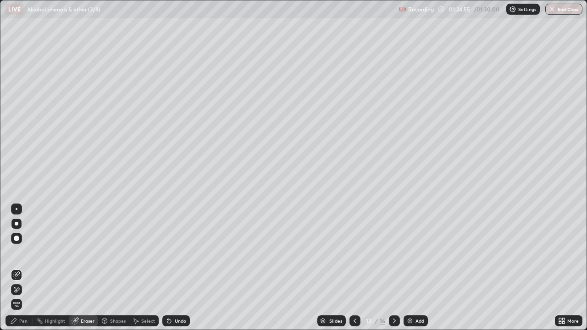
click at [17, 268] on div "Pen" at bounding box center [20, 321] width 28 height 11
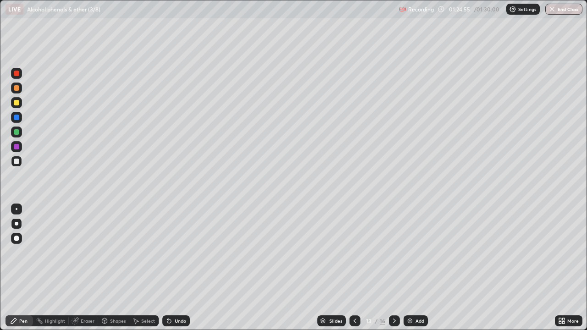
click at [16, 268] on div "Pen" at bounding box center [20, 321] width 28 height 11
click at [185, 268] on div "Undo" at bounding box center [176, 321] width 28 height 11
click at [19, 133] on div at bounding box center [17, 132] width 6 height 6
click at [16, 147] on div at bounding box center [17, 147] width 6 height 6
click at [334, 268] on div "Slides" at bounding box center [335, 321] width 13 height 5
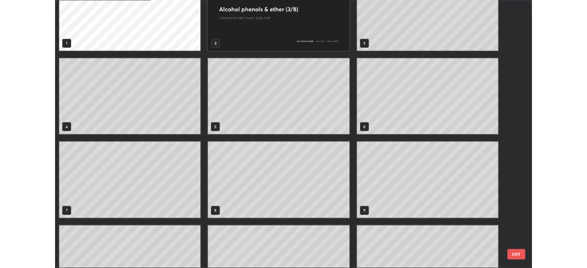
scroll to position [19, 0]
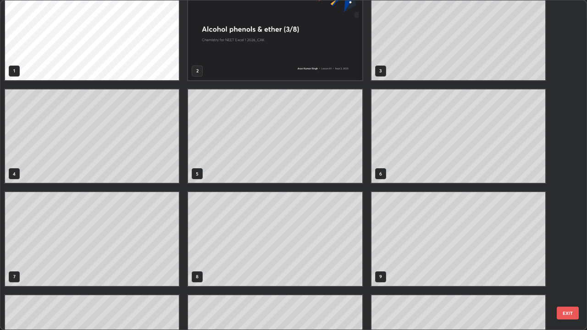
click at [568, 268] on button "EXIT" at bounding box center [568, 313] width 22 height 13
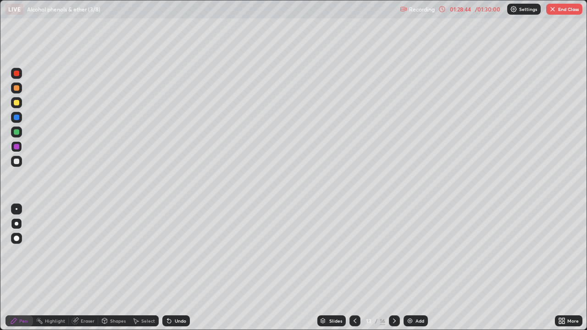
click at [567, 11] on button "End Class" at bounding box center [565, 9] width 36 height 11
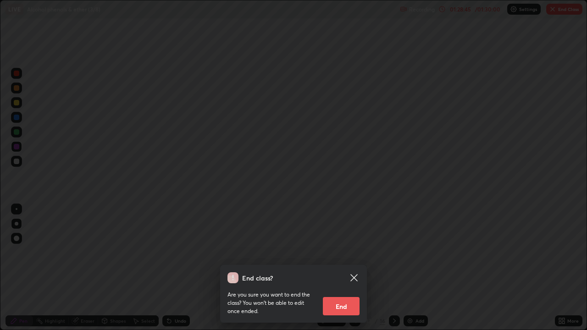
click at [351, 268] on button "End" at bounding box center [341, 306] width 37 height 18
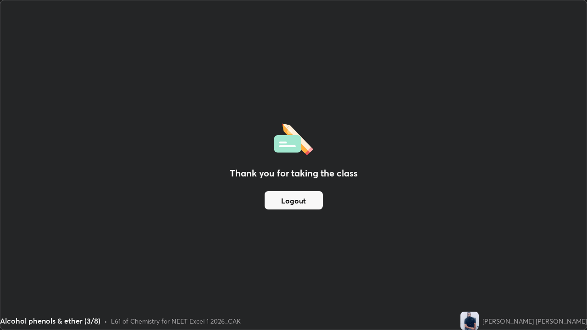
click at [304, 203] on button "Logout" at bounding box center [294, 200] width 58 height 18
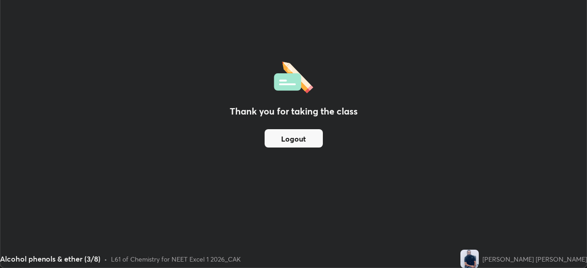
scroll to position [45622, 45303]
